Goal: Information Seeking & Learning: Learn about a topic

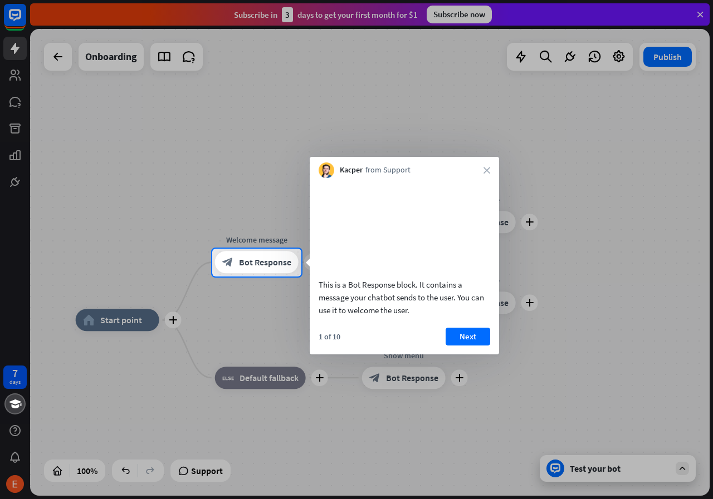
click at [320, 117] on div at bounding box center [356, 124] width 713 height 249
click at [466, 346] on button "Next" at bounding box center [467, 337] width 45 height 18
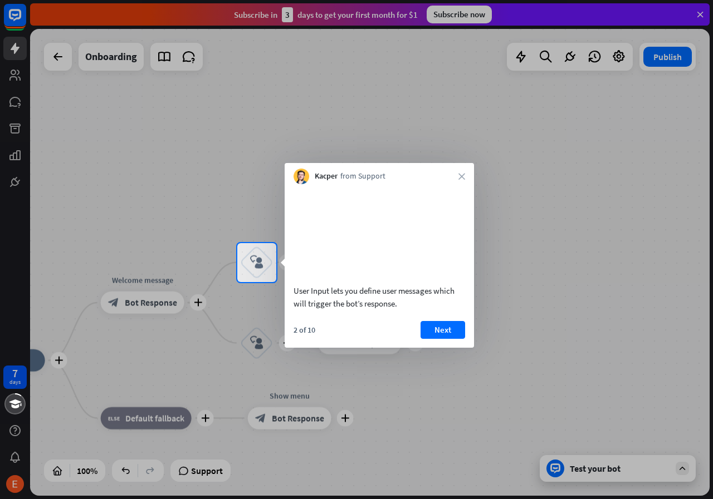
click at [457, 178] on div "Kacper from Support close" at bounding box center [379, 173] width 189 height 21
click at [459, 178] on icon "close" at bounding box center [461, 176] width 7 height 7
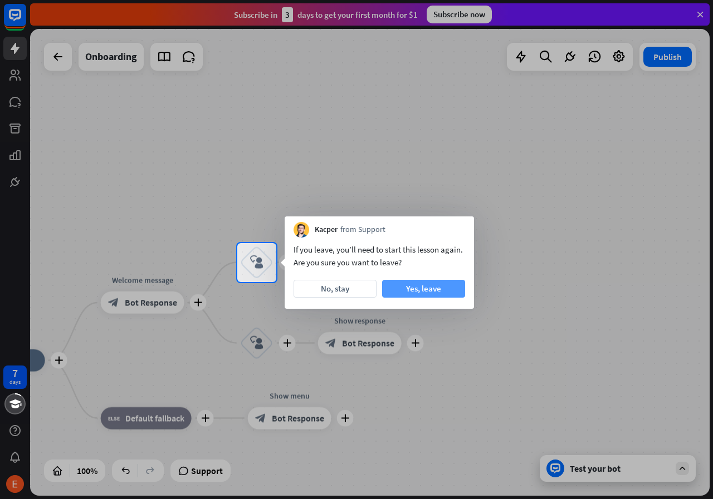
click at [433, 295] on button "Yes, leave" at bounding box center [423, 289] width 83 height 18
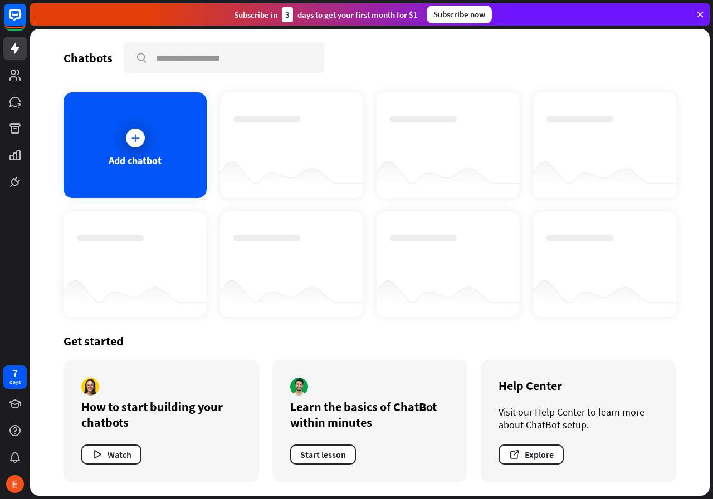
click at [700, 12] on icon at bounding box center [700, 14] width 10 height 10
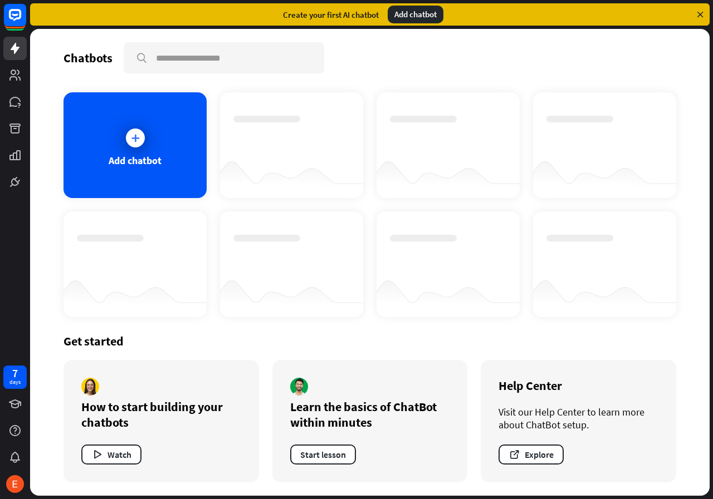
click at [703, 13] on icon at bounding box center [700, 14] width 10 height 10
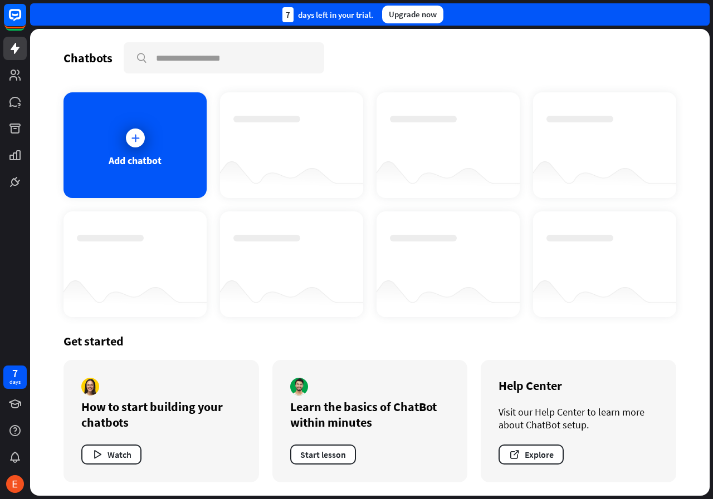
click at [698, 15] on div "7 days left in your trial. Upgrade now" at bounding box center [369, 14] width 679 height 22
click at [128, 436] on div "How to start building your chatbots Watch" at bounding box center [160, 421] width 195 height 122
click at [114, 458] on button "Watch" at bounding box center [111, 455] width 60 height 20
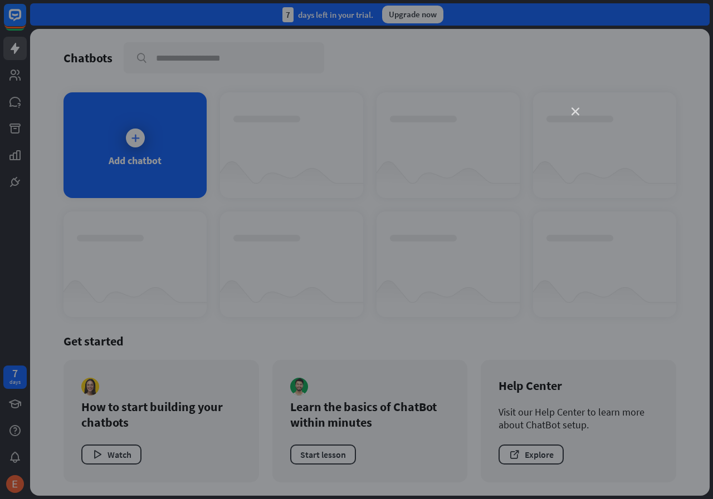
click at [577, 114] on icon "close" at bounding box center [575, 112] width 8 height 8
